Goal: Task Accomplishment & Management: Use online tool/utility

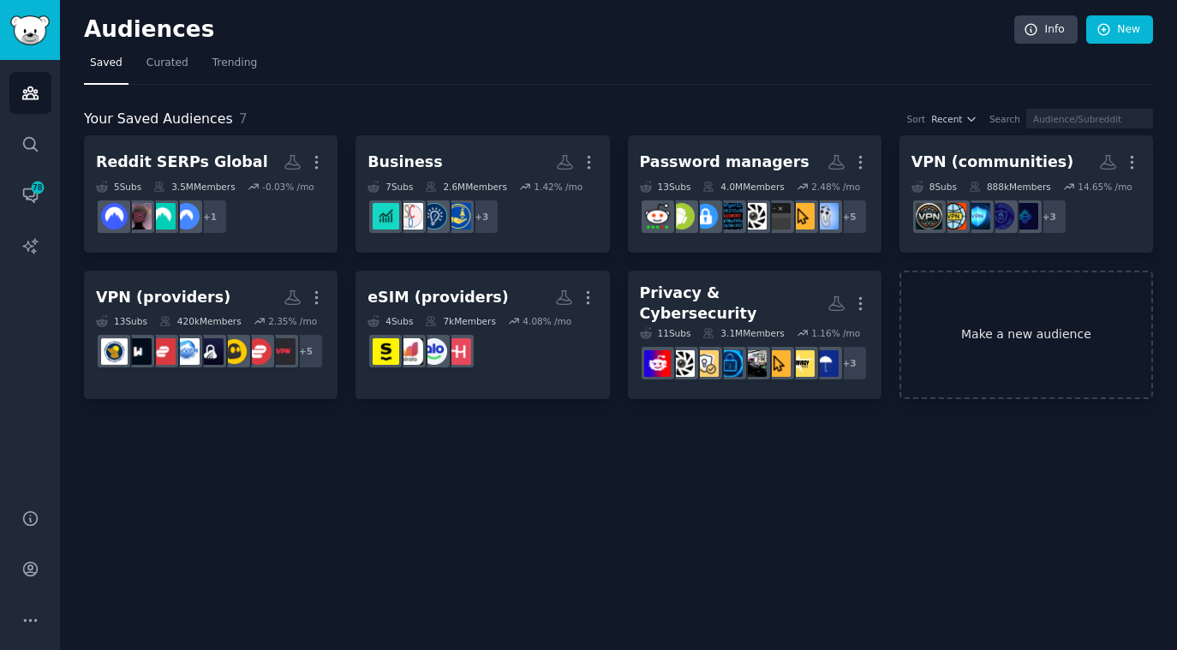
click at [974, 296] on link "Make a new audience" at bounding box center [1026, 335] width 254 height 129
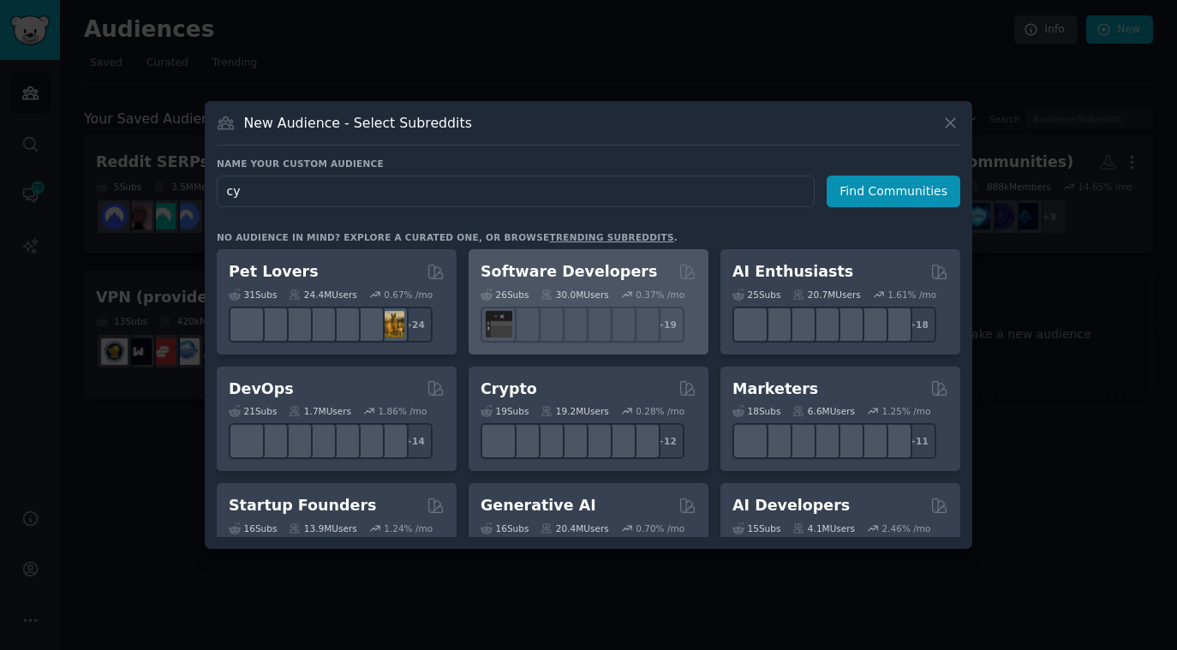
type input "c"
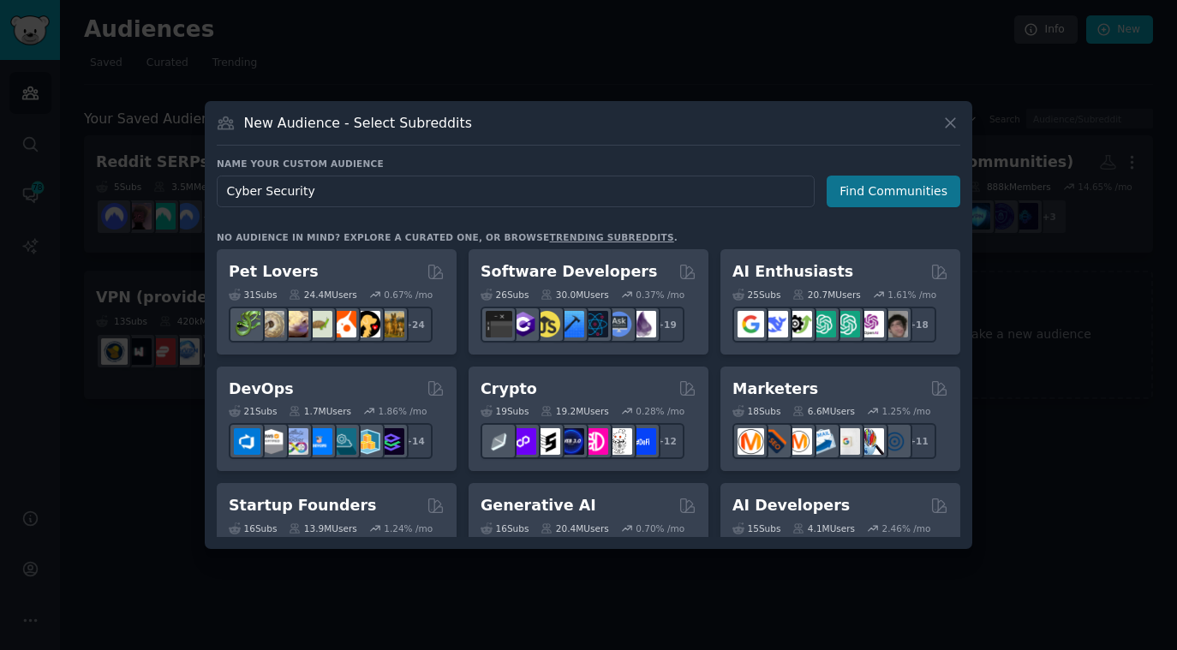
type input "Cyber Security"
click at [878, 204] on button "Find Communities" at bounding box center [894, 192] width 134 height 32
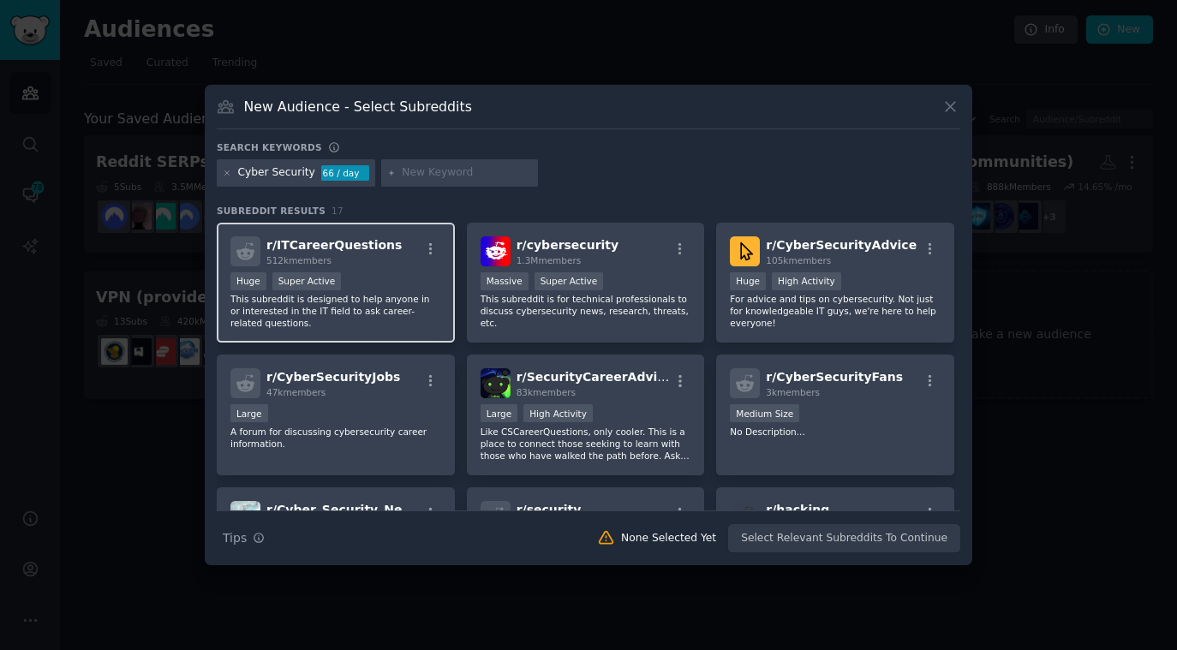
click at [382, 281] on div "Huge Super Active" at bounding box center [335, 282] width 211 height 21
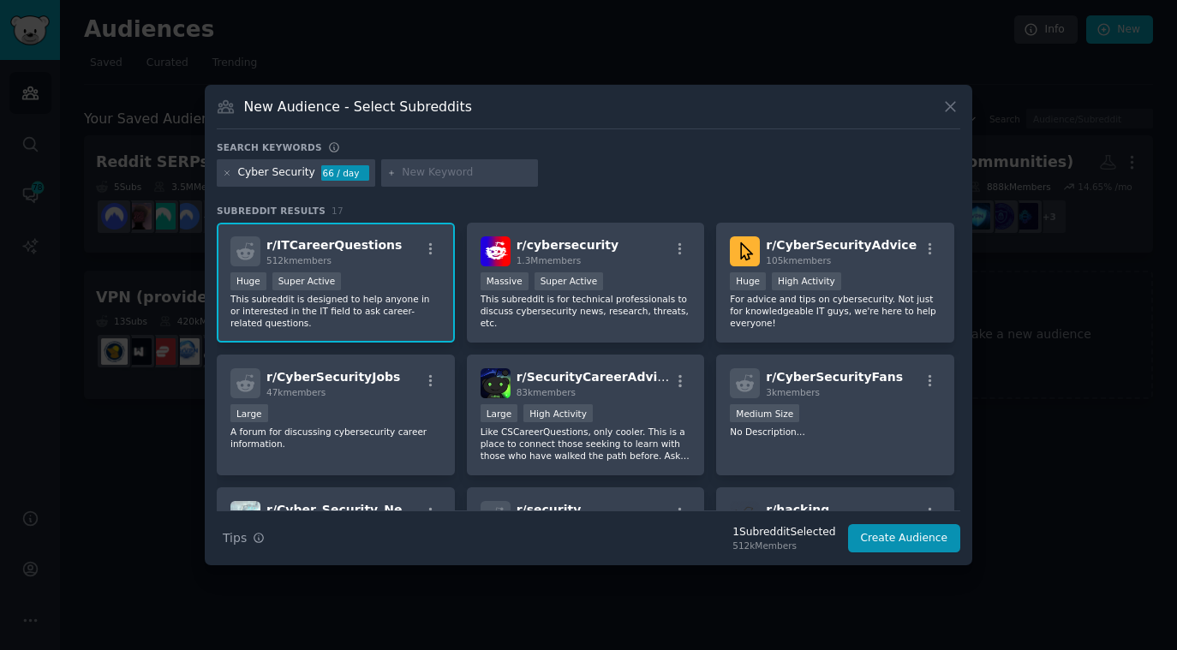
click at [385, 281] on div "Huge Super Active" at bounding box center [335, 282] width 211 height 21
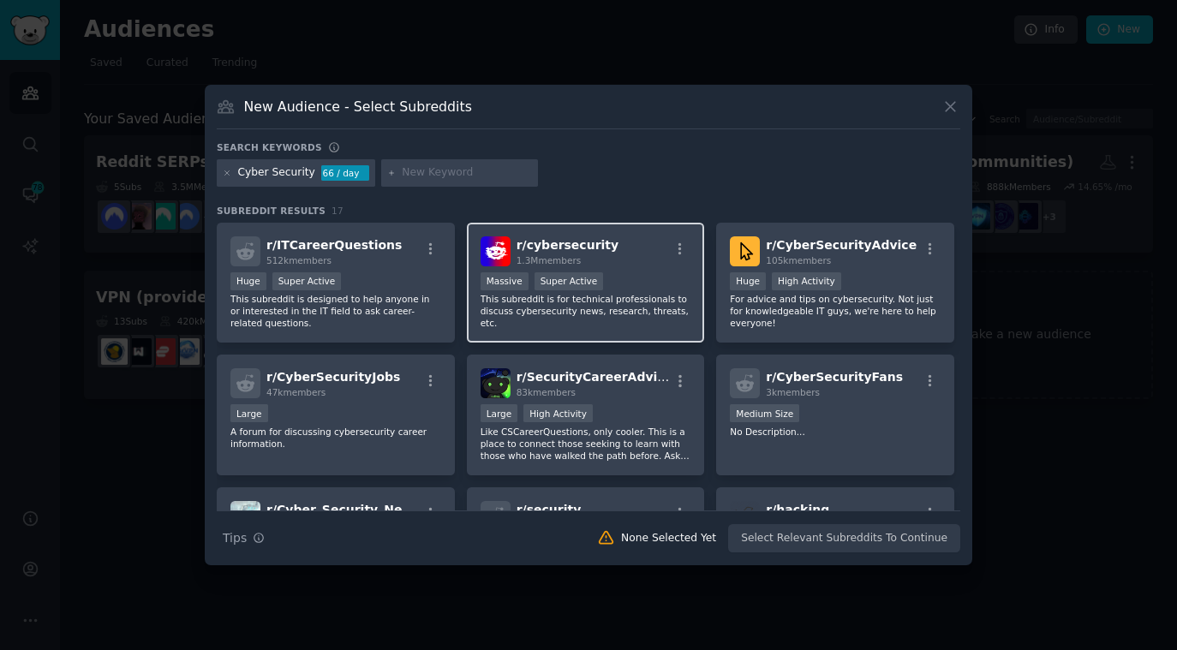
click at [559, 244] on span "r/ cybersecurity" at bounding box center [568, 245] width 103 height 14
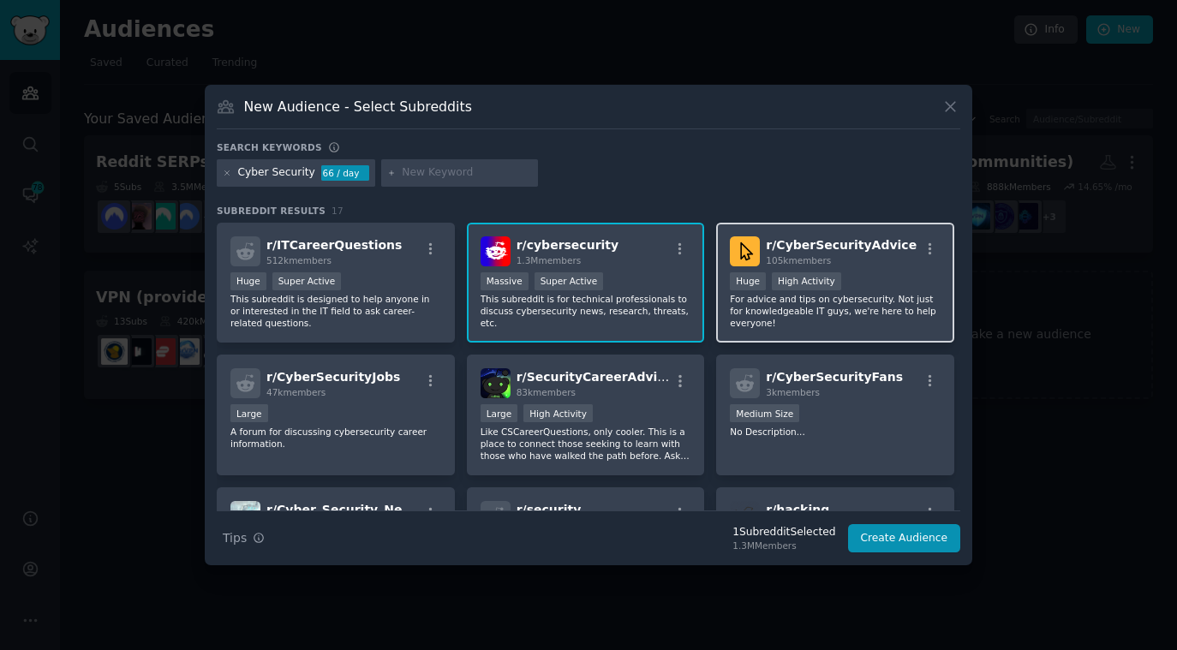
click at [788, 242] on span "r/ CyberSecurityAdvice" at bounding box center [841, 245] width 151 height 14
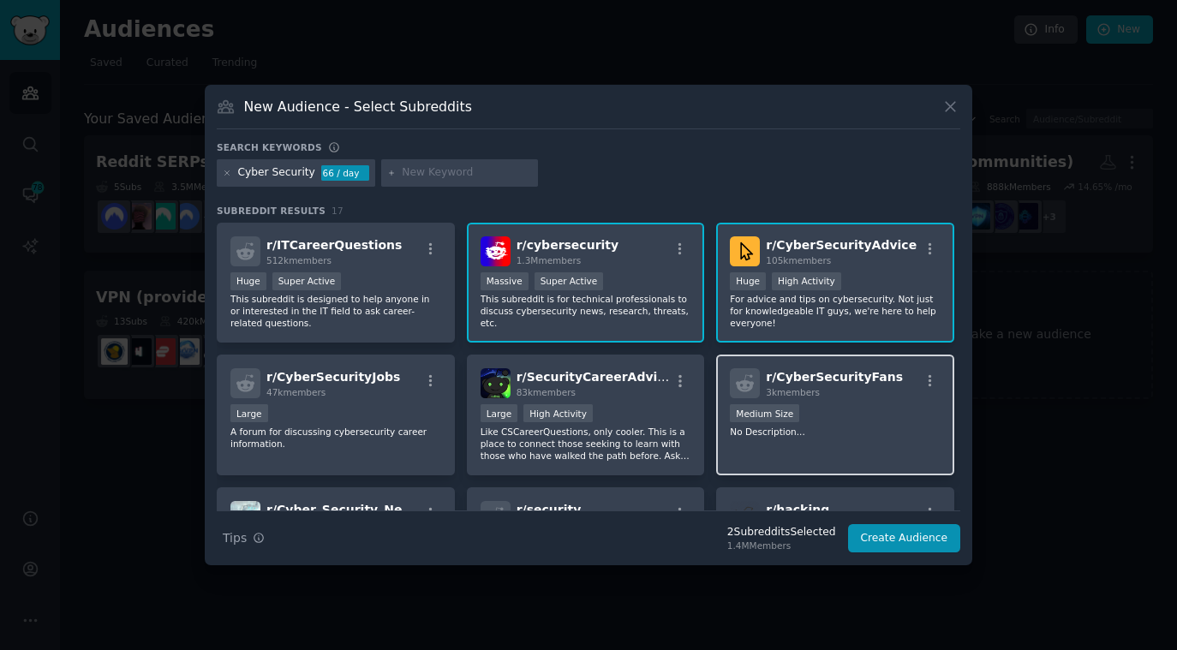
click at [766, 390] on span "3k members" at bounding box center [793, 392] width 54 height 10
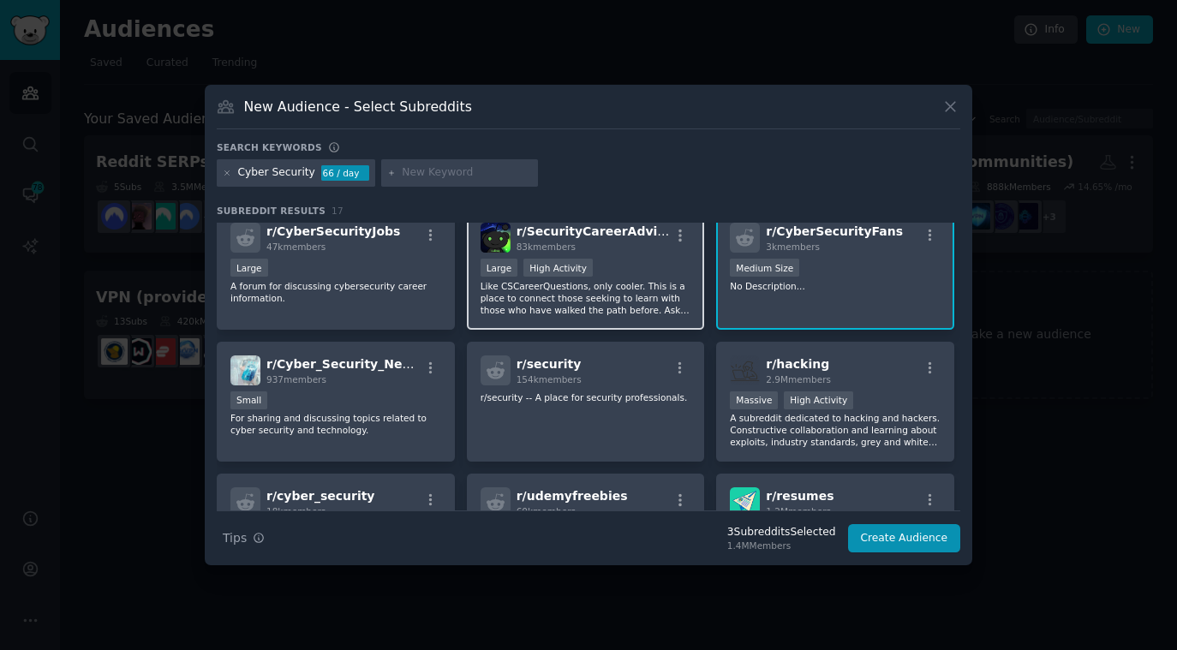
scroll to position [160, 0]
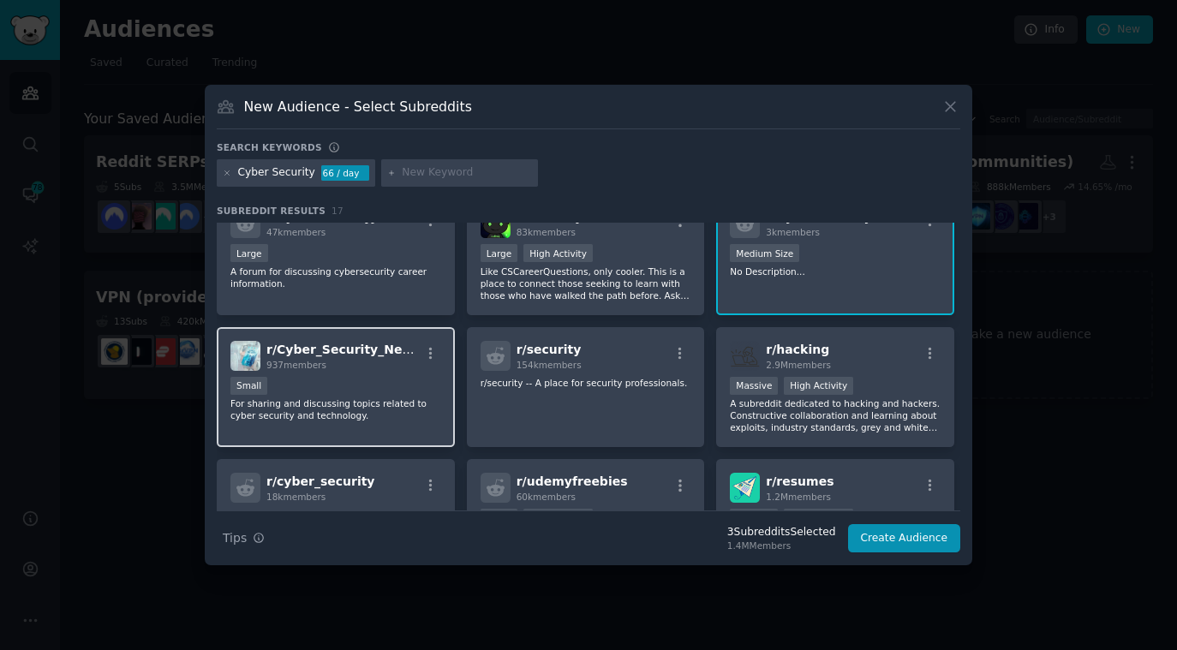
click at [368, 363] on div "937 members" at bounding box center [342, 365] width 153 height 12
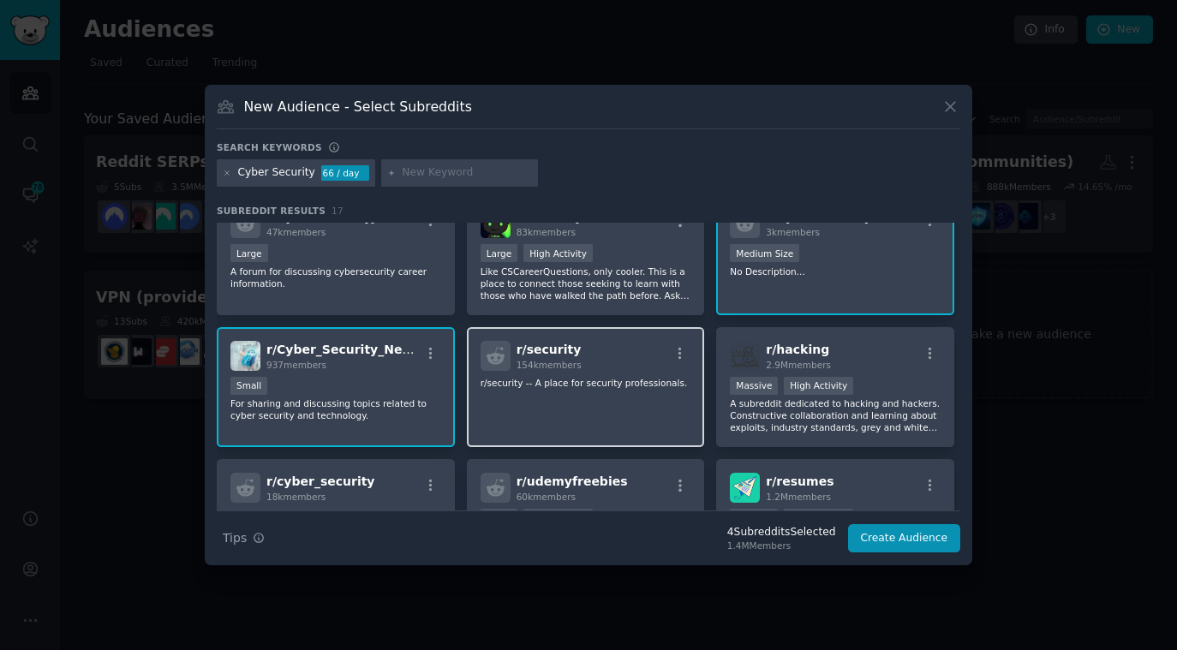
click at [551, 396] on div "r/ security 154k members r/security -- A place for security professionals." at bounding box center [586, 387] width 238 height 121
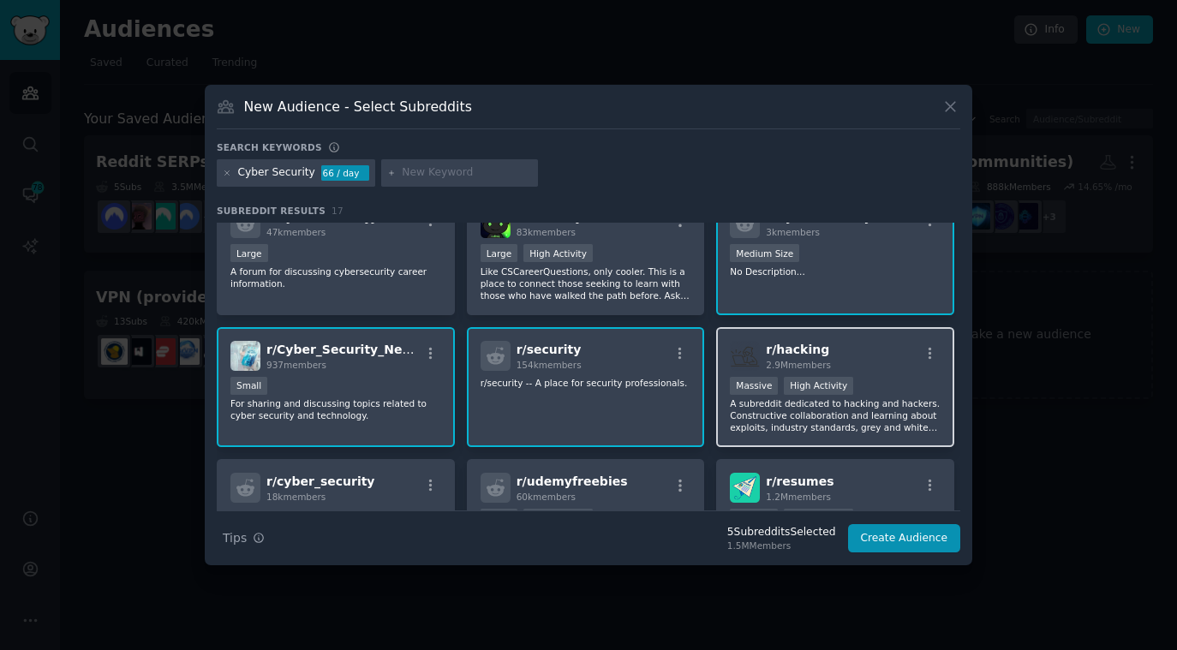
click at [845, 339] on div "r/ hacking 2.9M members Massive High Activity A subreddit dedicated to hacking …" at bounding box center [835, 387] width 238 height 121
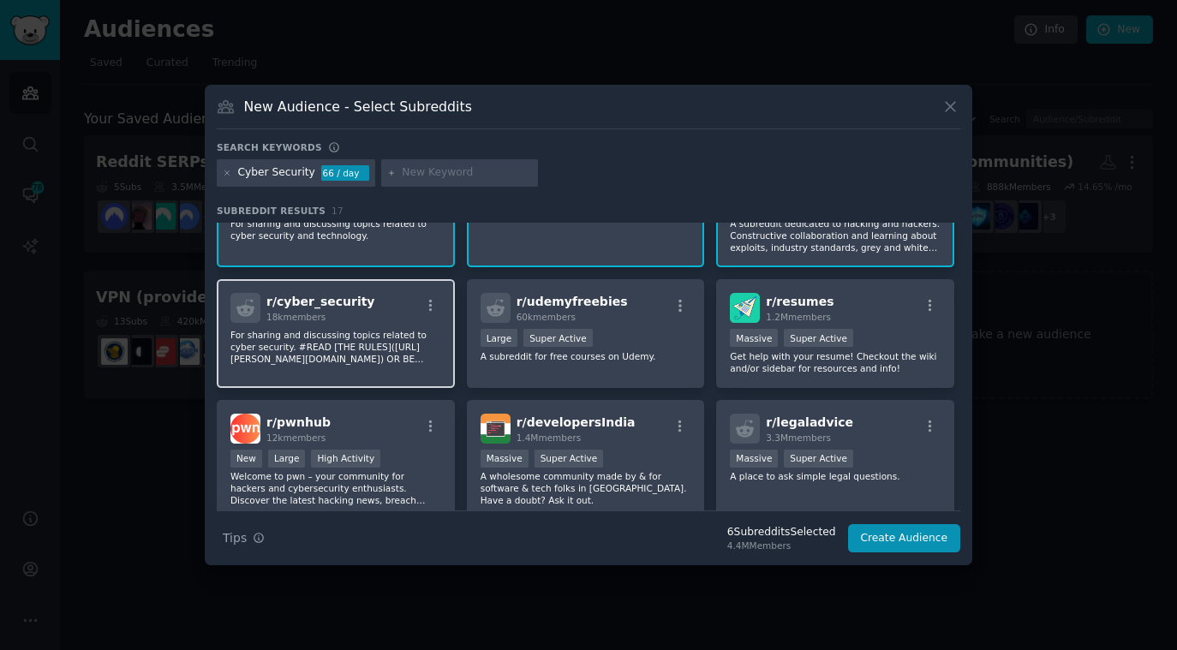
click at [303, 319] on span "18k members" at bounding box center [295, 317] width 59 height 10
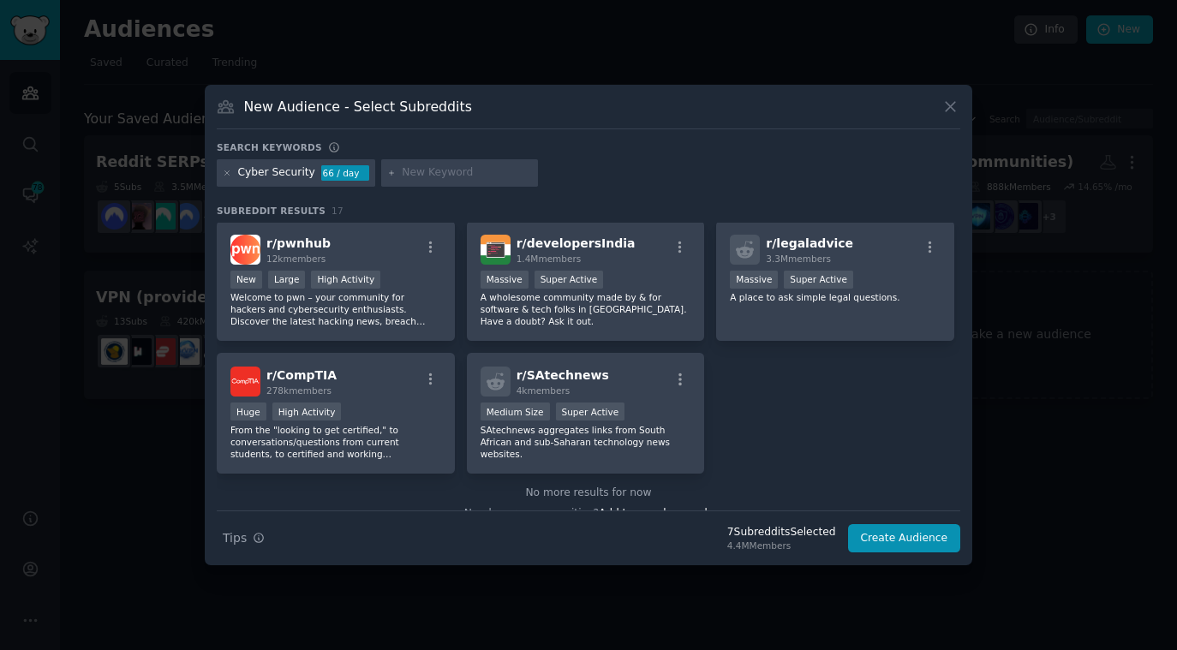
scroll to position [523, 0]
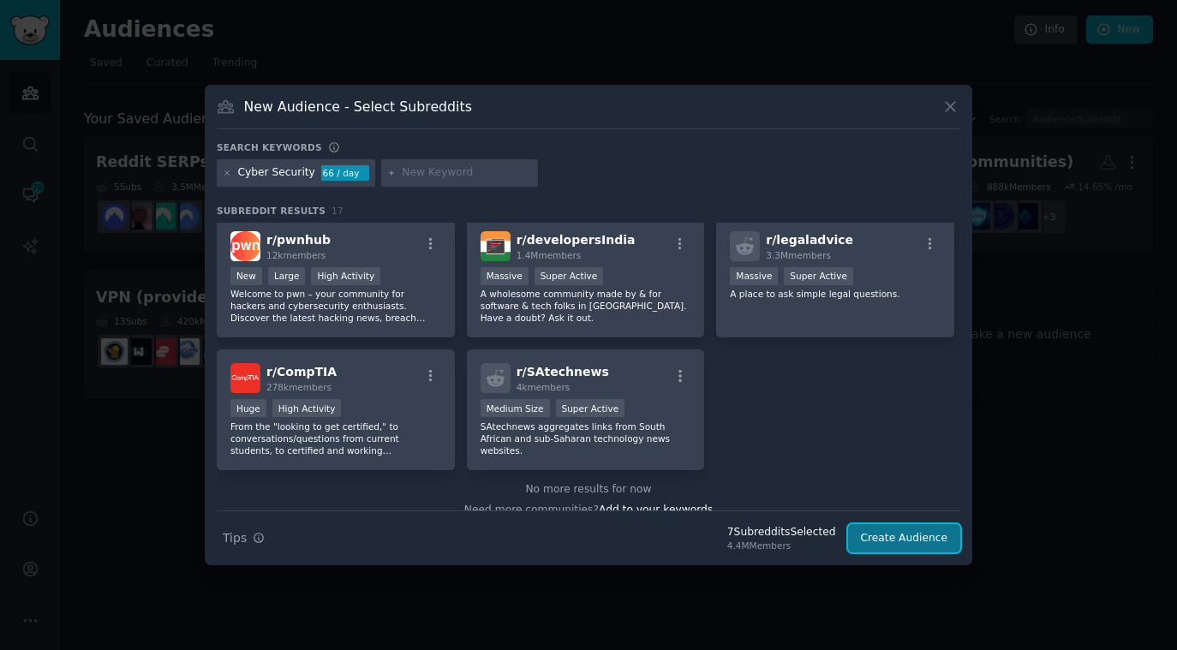
click at [873, 542] on button "Create Audience" at bounding box center [904, 538] width 113 height 29
